Goal: Task Accomplishment & Management: Manage account settings

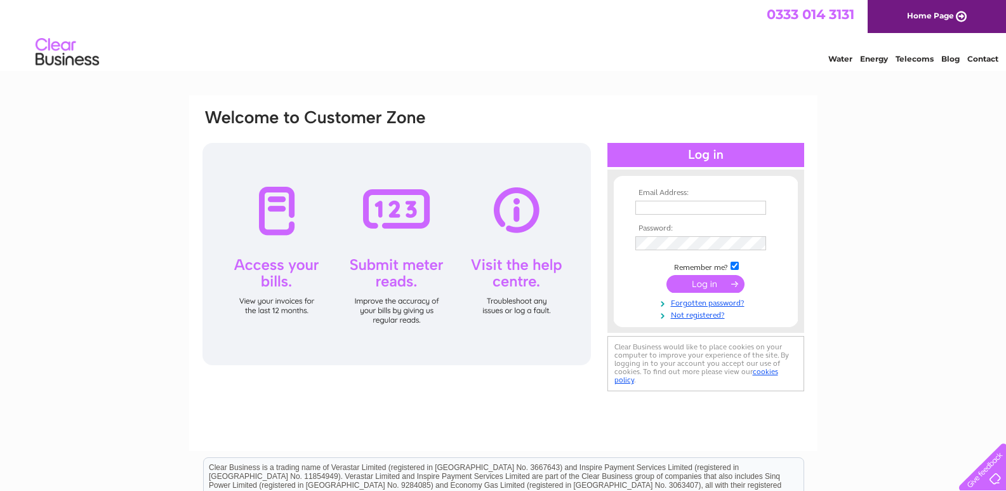
type input "sarah@hendersonsgarage.com"
click at [698, 284] on input "submit" at bounding box center [706, 284] width 78 height 18
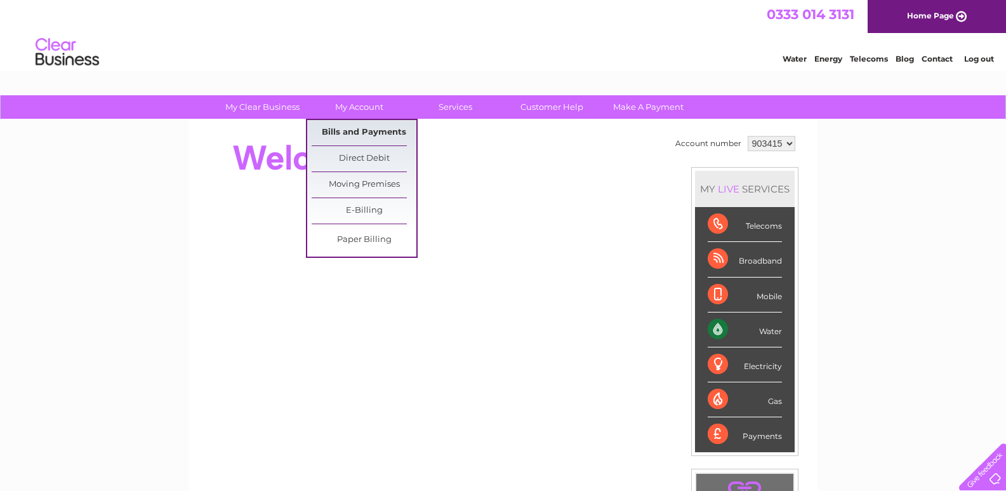
click at [355, 129] on link "Bills and Payments" at bounding box center [364, 132] width 105 height 25
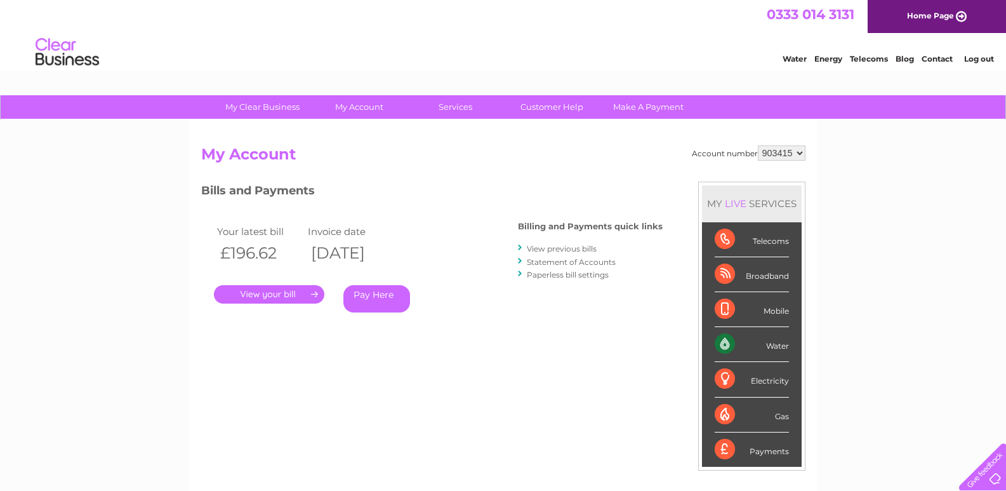
click at [274, 293] on link "." at bounding box center [269, 294] width 110 height 18
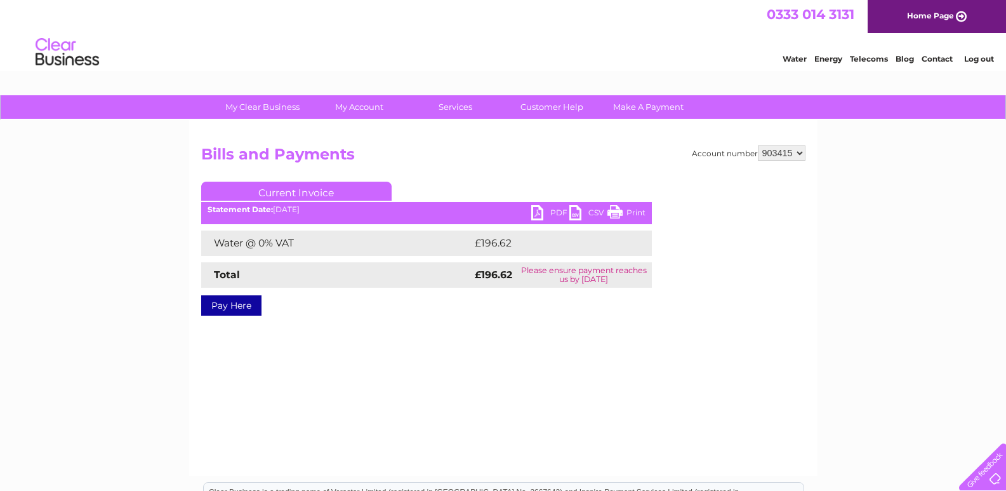
click at [537, 208] on link "PDF" at bounding box center [550, 214] width 38 height 18
click at [778, 152] on select "903415 938462 938725 938726 961012" at bounding box center [782, 152] width 48 height 15
select select "938462"
click at [758, 145] on select "903415 938462 938725 938726 961012" at bounding box center [782, 152] width 48 height 15
drag, startPoint x: 0, startPoint y: 0, endPoint x: 785, endPoint y: 150, distance: 798.9
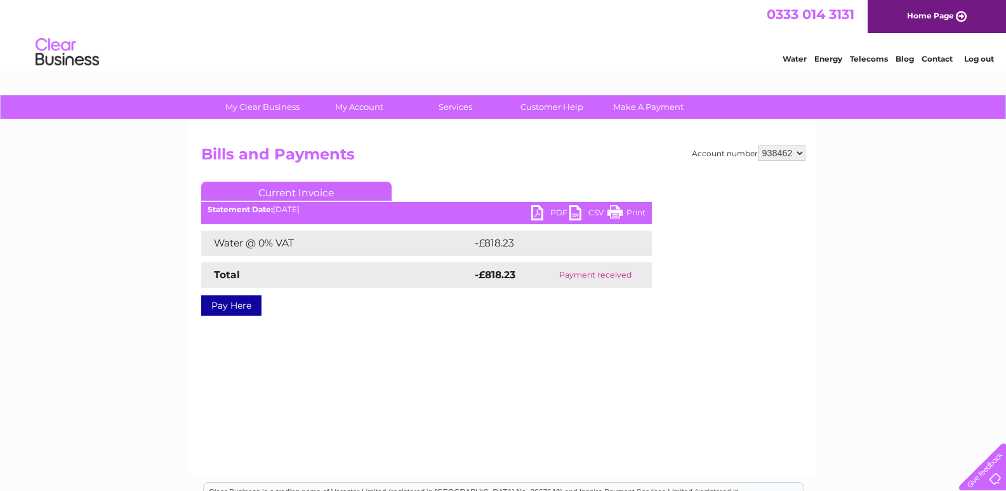
click at [785, 150] on select "903415 938462 938725 938726 961012" at bounding box center [782, 152] width 48 height 15
select select "938725"
click at [758, 145] on select "903415 938462 938725 938726 961012" at bounding box center [782, 152] width 48 height 15
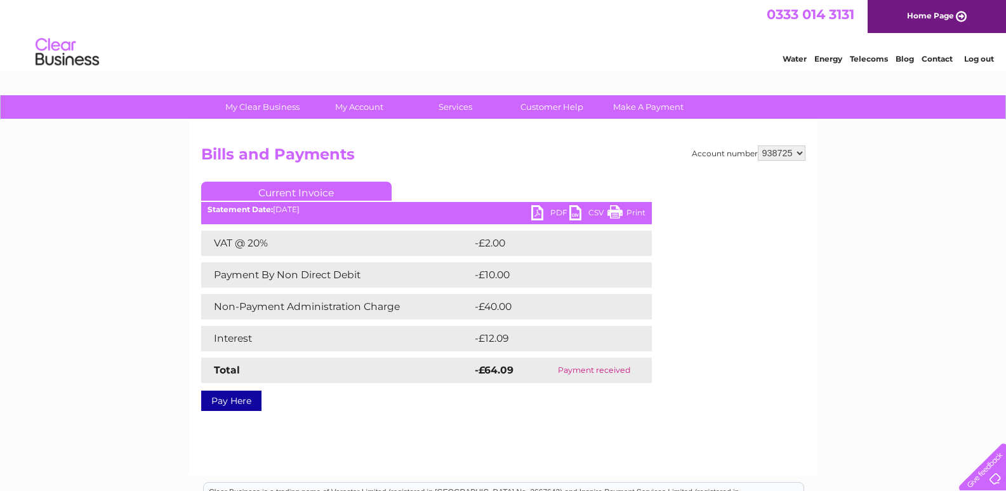
click at [785, 157] on select "903415 938462 938725 938726 961012" at bounding box center [782, 152] width 48 height 15
select select "938726"
click at [758, 145] on select "903415 938462 938725 938726 961012" at bounding box center [782, 152] width 48 height 15
click at [543, 217] on link "PDF" at bounding box center [550, 214] width 38 height 18
click at [797, 149] on select "903415 938462 938725 938726 961012" at bounding box center [782, 152] width 48 height 15
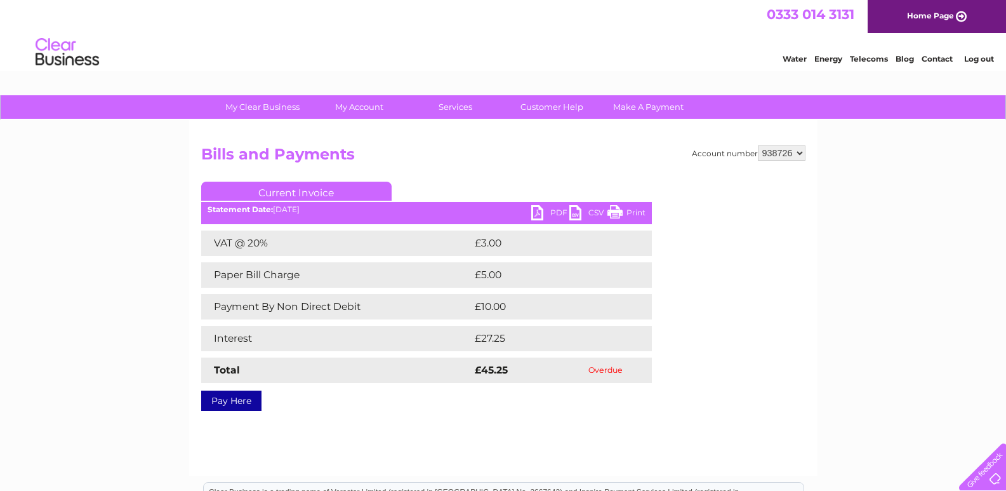
select select "961012"
click at [758, 145] on select "903415 938462 938725 938726 961012" at bounding box center [782, 152] width 48 height 15
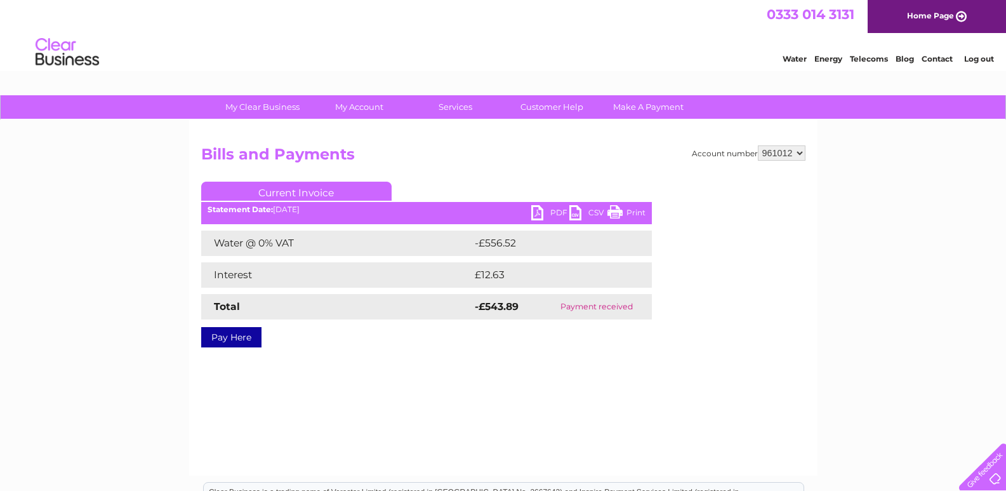
click at [971, 56] on link "Log out" at bounding box center [979, 59] width 30 height 10
